Goal: Task Accomplishment & Management: Manage account settings

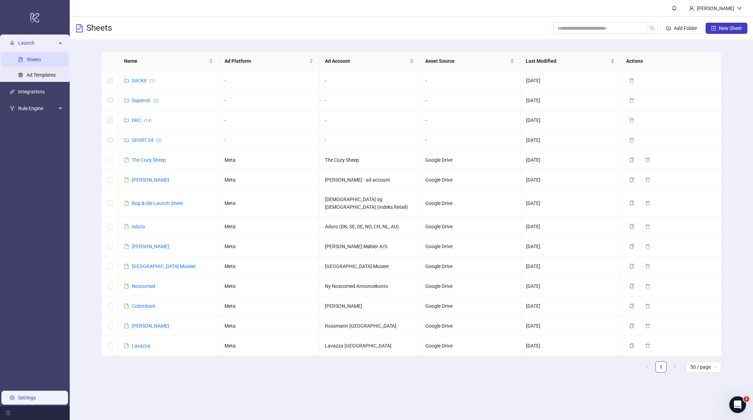
click at [21, 397] on link "Settings" at bounding box center [27, 398] width 18 height 6
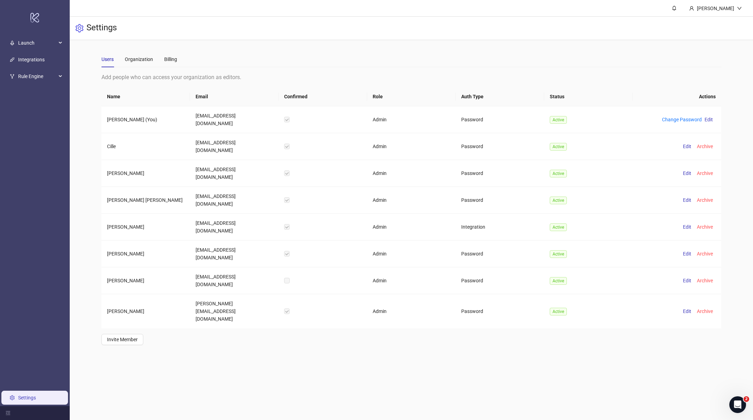
drag, startPoint x: 145, startPoint y: 67, endPoint x: 162, endPoint y: 60, distance: 17.9
click at [149, 65] on div "Users Organization Billing Add people who can access your organization as edito…" at bounding box center [410, 198] width 619 height 294
click at [166, 59] on div "Billing" at bounding box center [170, 59] width 13 height 8
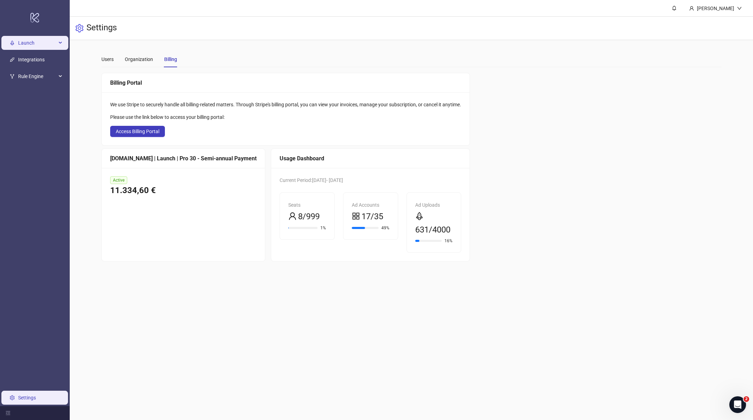
click at [25, 43] on span "Launch" at bounding box center [37, 43] width 38 height 14
click at [26, 59] on link "Sheets" at bounding box center [33, 60] width 15 height 6
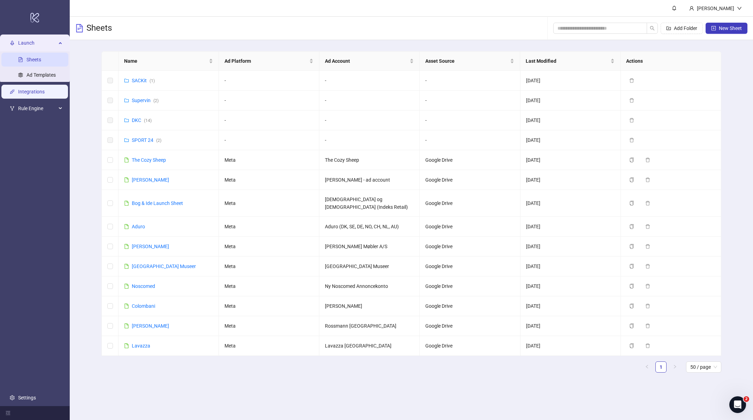
click at [29, 93] on link "Integrations" at bounding box center [31, 92] width 26 height 6
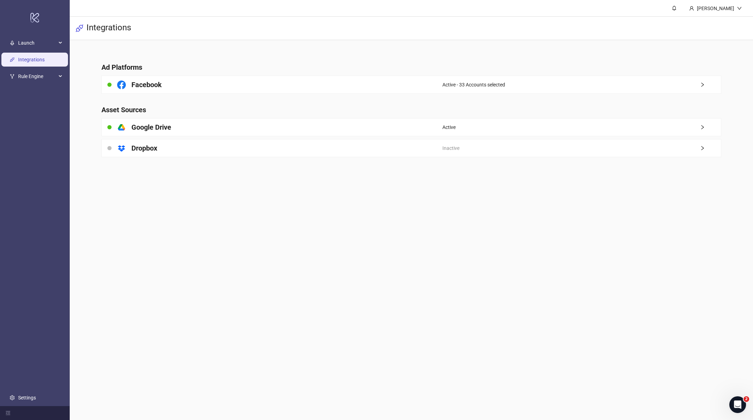
click at [304, 97] on main "Ad Platforms Facebook Active - 33 Accounts selected Asset Sources platform/goog…" at bounding box center [411, 105] width 631 height 131
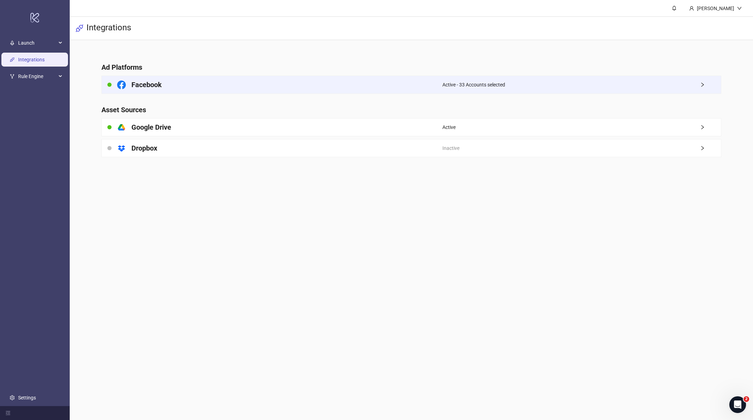
click at [333, 82] on div "Facebook" at bounding box center [272, 84] width 340 height 17
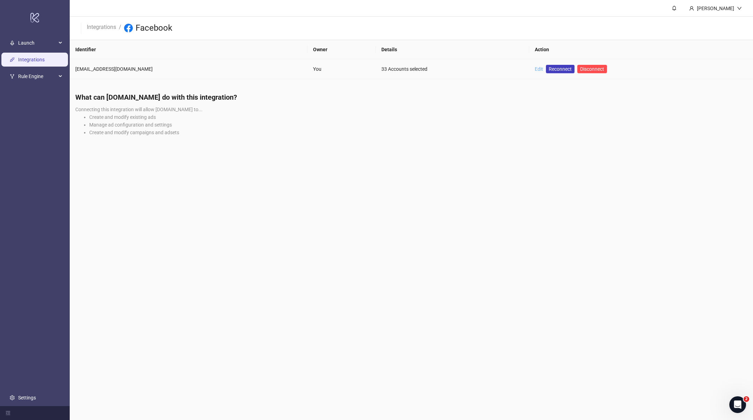
click at [535, 70] on link "Edit" at bounding box center [539, 69] width 8 height 6
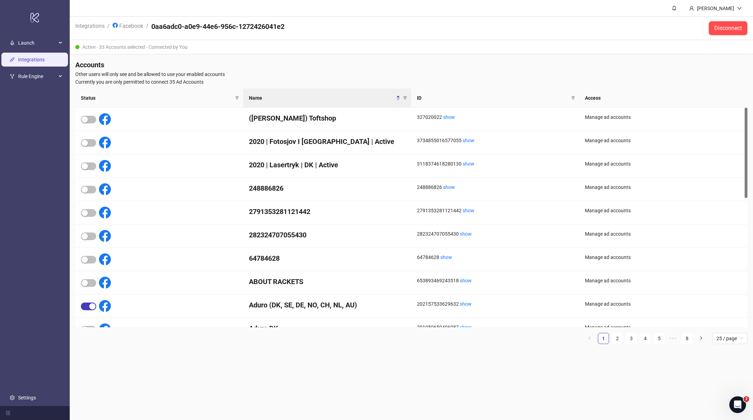
click at [405, 97] on icon "filter" at bounding box center [405, 97] width 4 height 3
click at [368, 113] on input "text" at bounding box center [379, 110] width 57 height 11
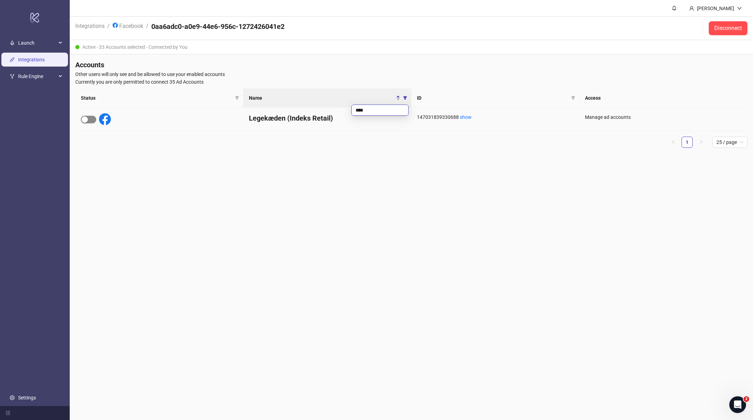
type input "****"
click at [82, 119] on button "button" at bounding box center [88, 120] width 15 height 8
drag, startPoint x: 409, startPoint y: 66, endPoint x: 308, endPoint y: 64, distance: 101.1
click at [407, 65] on h4 "Accounts" at bounding box center [411, 65] width 672 height 10
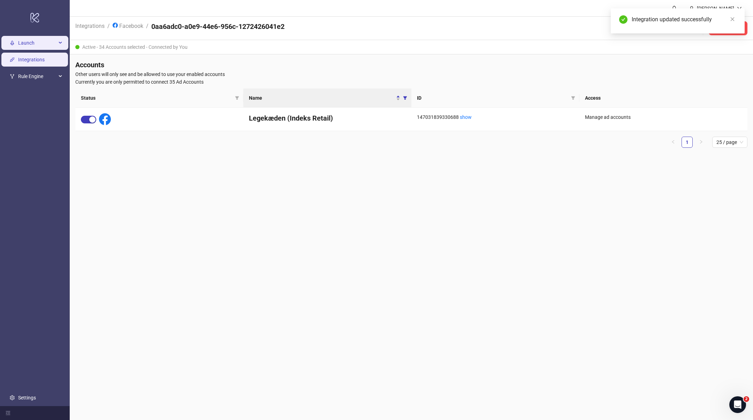
click at [38, 44] on span "Launch" at bounding box center [37, 43] width 38 height 14
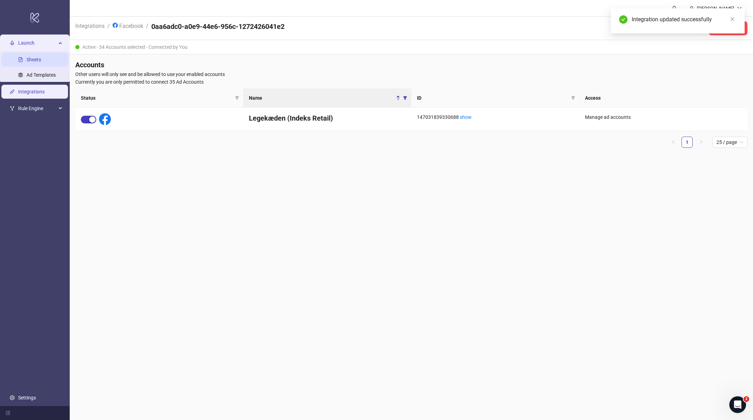
click at [28, 59] on link "Sheets" at bounding box center [33, 60] width 15 height 6
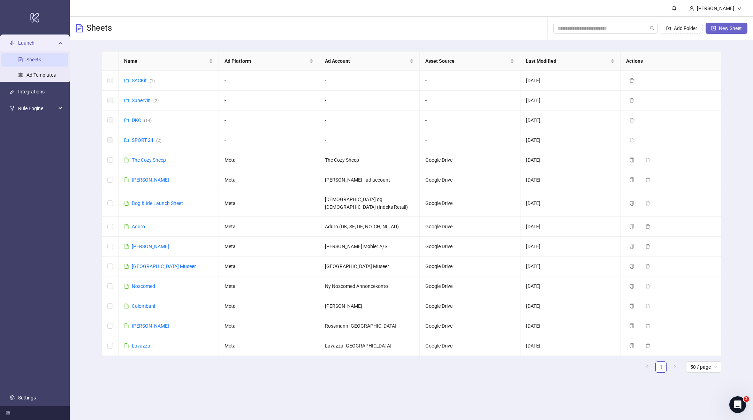
click at [720, 30] on span "New Sheet" at bounding box center [730, 28] width 23 height 6
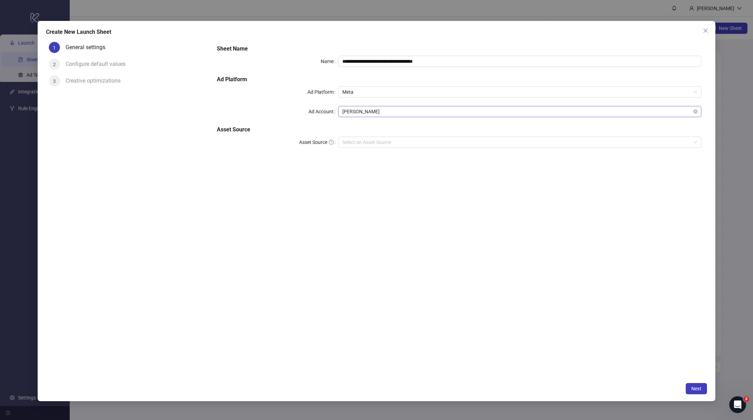
click at [393, 109] on span "[PERSON_NAME]" at bounding box center [519, 111] width 355 height 10
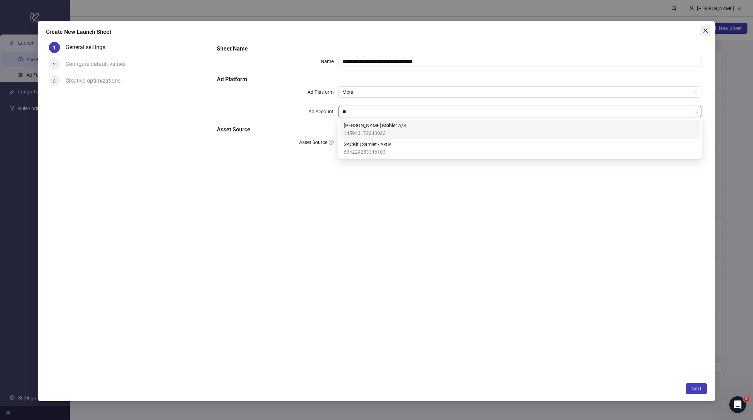
type input "**"
click at [704, 33] on button "Close" at bounding box center [705, 30] width 11 height 11
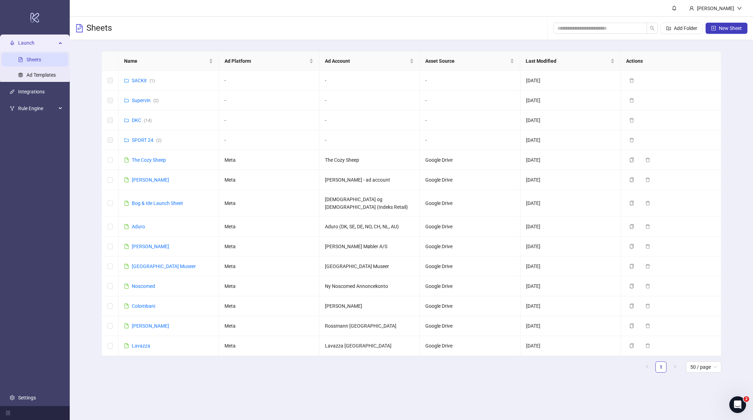
click at [743, 116] on div "Name Ad Platform Ad Account Asset Source Last Modified Actions SACKit ( 1 ) - -…" at bounding box center [411, 214] width 683 height 349
click at [38, 93] on link "Integrations" at bounding box center [31, 92] width 26 height 6
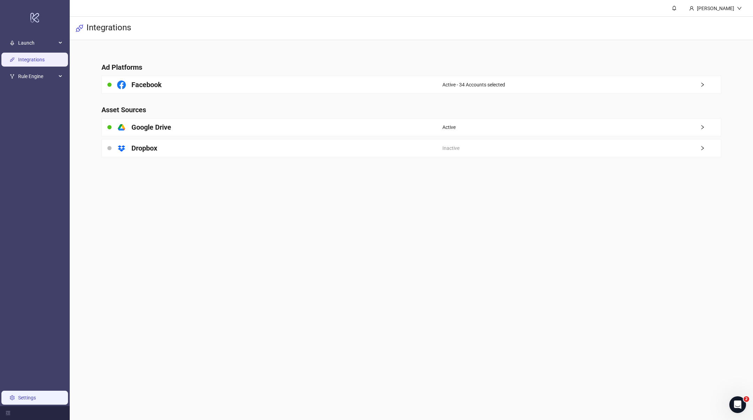
click at [26, 395] on link "Settings" at bounding box center [27, 398] width 18 height 6
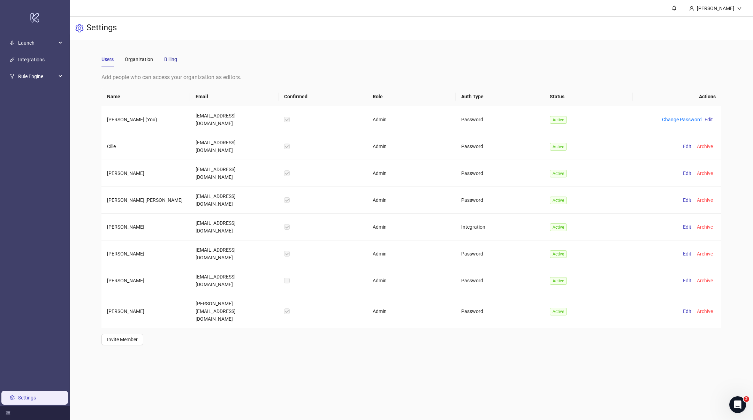
click at [172, 60] on div "Billing" at bounding box center [170, 59] width 13 height 8
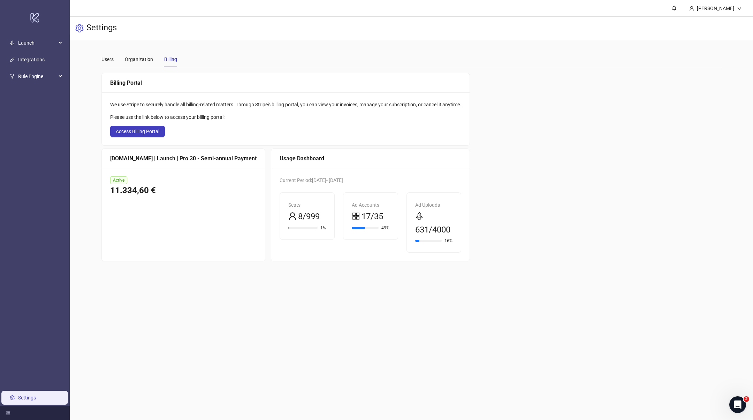
click at [592, 183] on div "Billing Portal We use Stripe to securely handle all billing-related matters. Th…" at bounding box center [410, 167] width 619 height 189
click at [361, 219] on span "17/35" at bounding box center [372, 216] width 22 height 13
click at [362, 209] on div "Ad Accounts 17/35" at bounding box center [371, 212] width 38 height 22
click at [352, 206] on div "Ad Accounts" at bounding box center [371, 205] width 38 height 8
click at [565, 253] on div "Billing Portal We use Stripe to securely handle all billing-related matters. Th…" at bounding box center [410, 167] width 619 height 189
